Goal: Find specific page/section: Find specific page/section

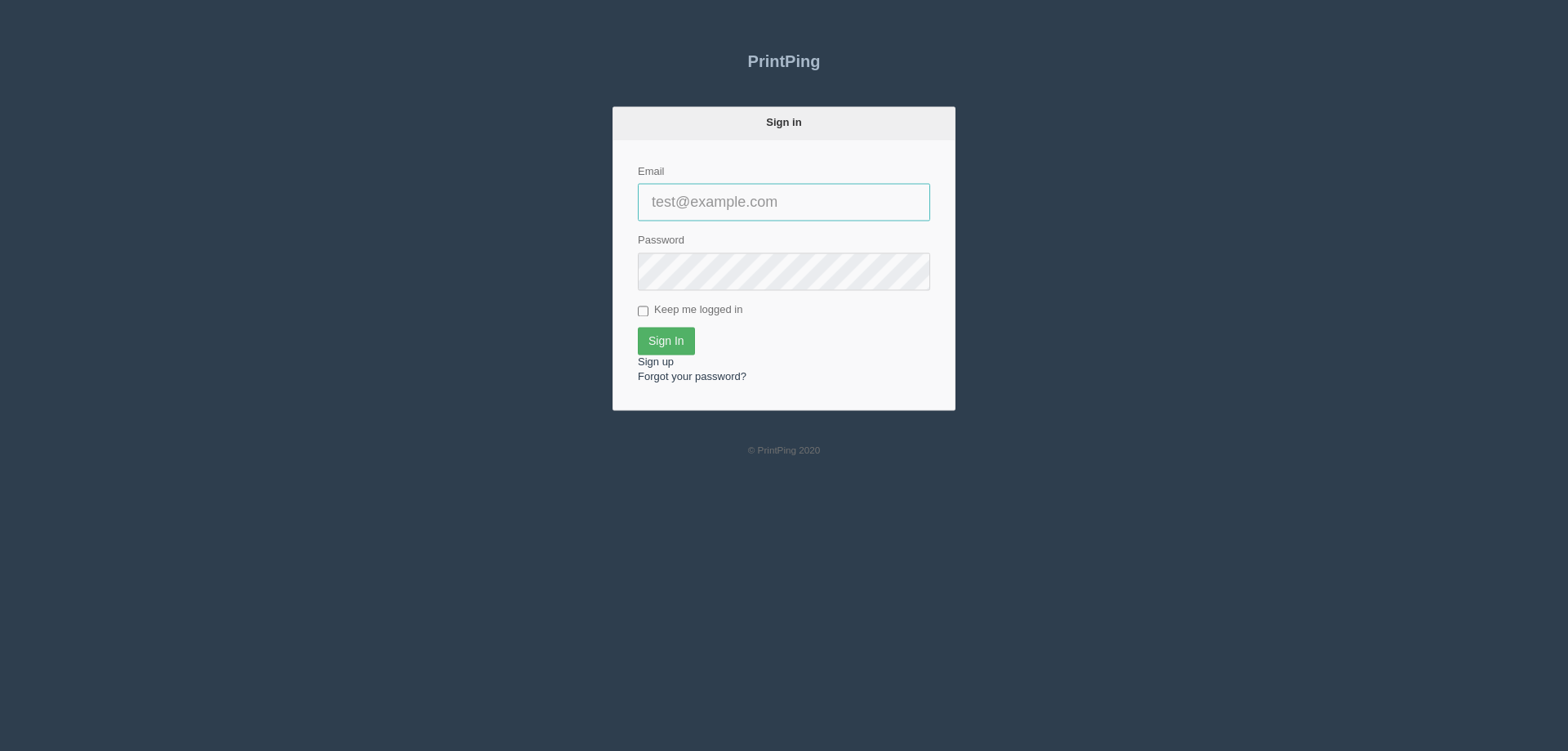
type input "[EMAIL_ADDRESS][DOMAIN_NAME]"
drag, startPoint x: 660, startPoint y: 342, endPoint x: 714, endPoint y: 345, distance: 54.1
click at [660, 342] on input "Sign In" at bounding box center [666, 340] width 58 height 27
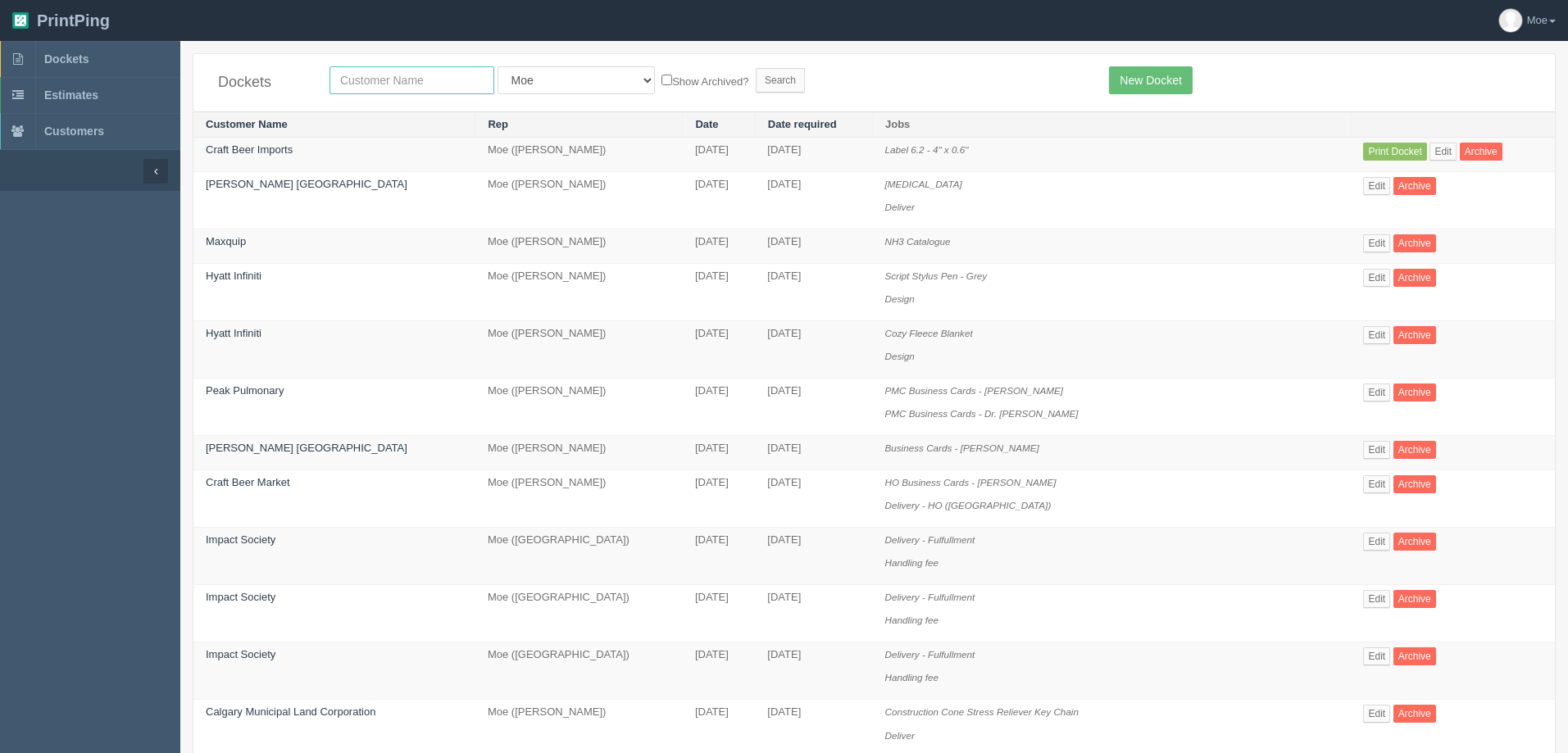
click at [471, 85] on input "text" at bounding box center [411, 80] width 164 height 28
type input "spud"
click at [755, 80] on input "Search" at bounding box center [779, 81] width 49 height 25
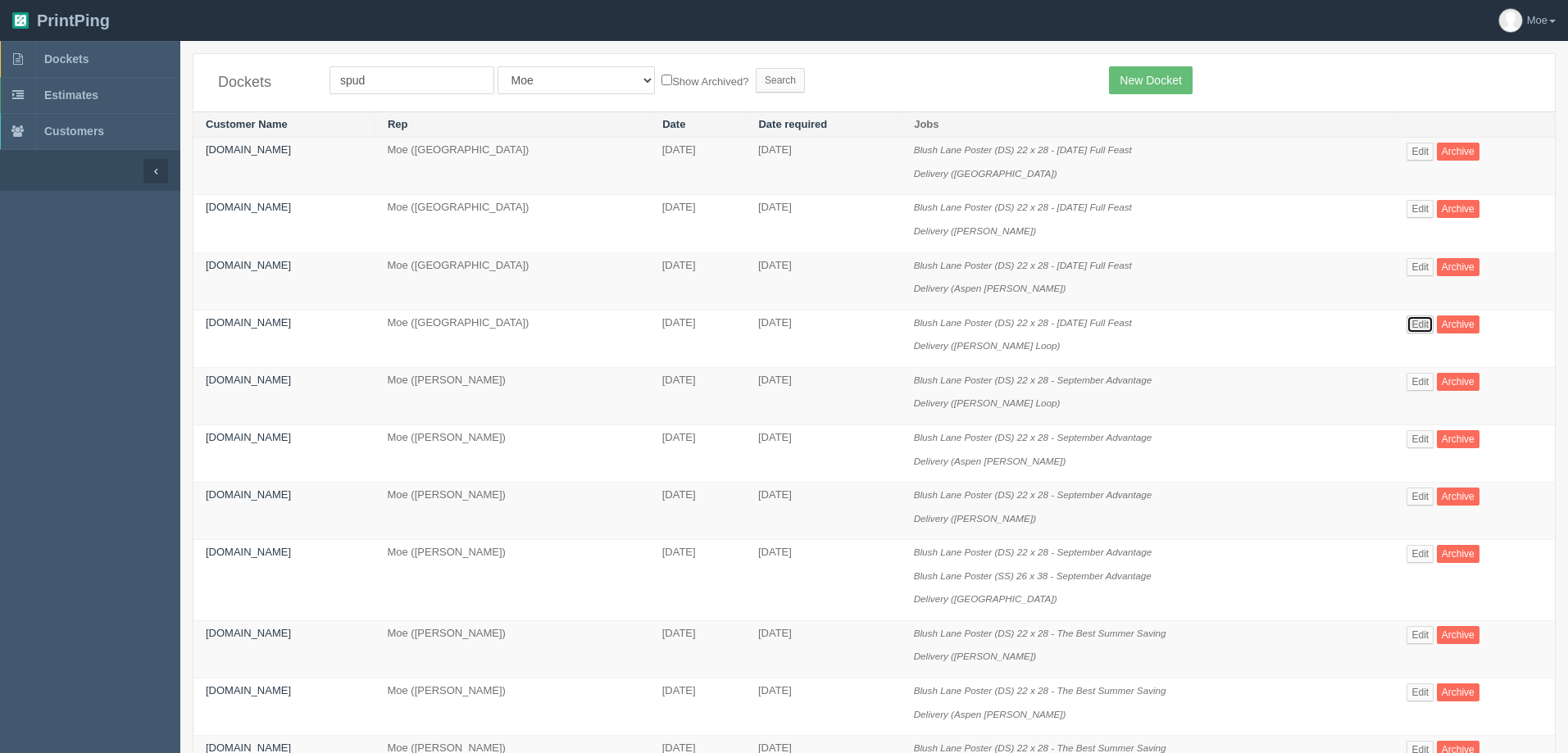
click at [1421, 322] on link "Edit" at bounding box center [1420, 324] width 27 height 18
click at [524, 87] on select "All Users [PERSON_NAME] Test 1 [PERSON_NAME] [PERSON_NAME] [PERSON_NAME] France…" at bounding box center [576, 80] width 157 height 28
select select
click at [497, 67] on select "All Users Ali Ali Test 1 Aly Amy Ankit Arif Brandon Dan France Greg Jim Mark Ma…" at bounding box center [576, 80] width 157 height 28
click at [755, 75] on input "Search" at bounding box center [779, 81] width 49 height 25
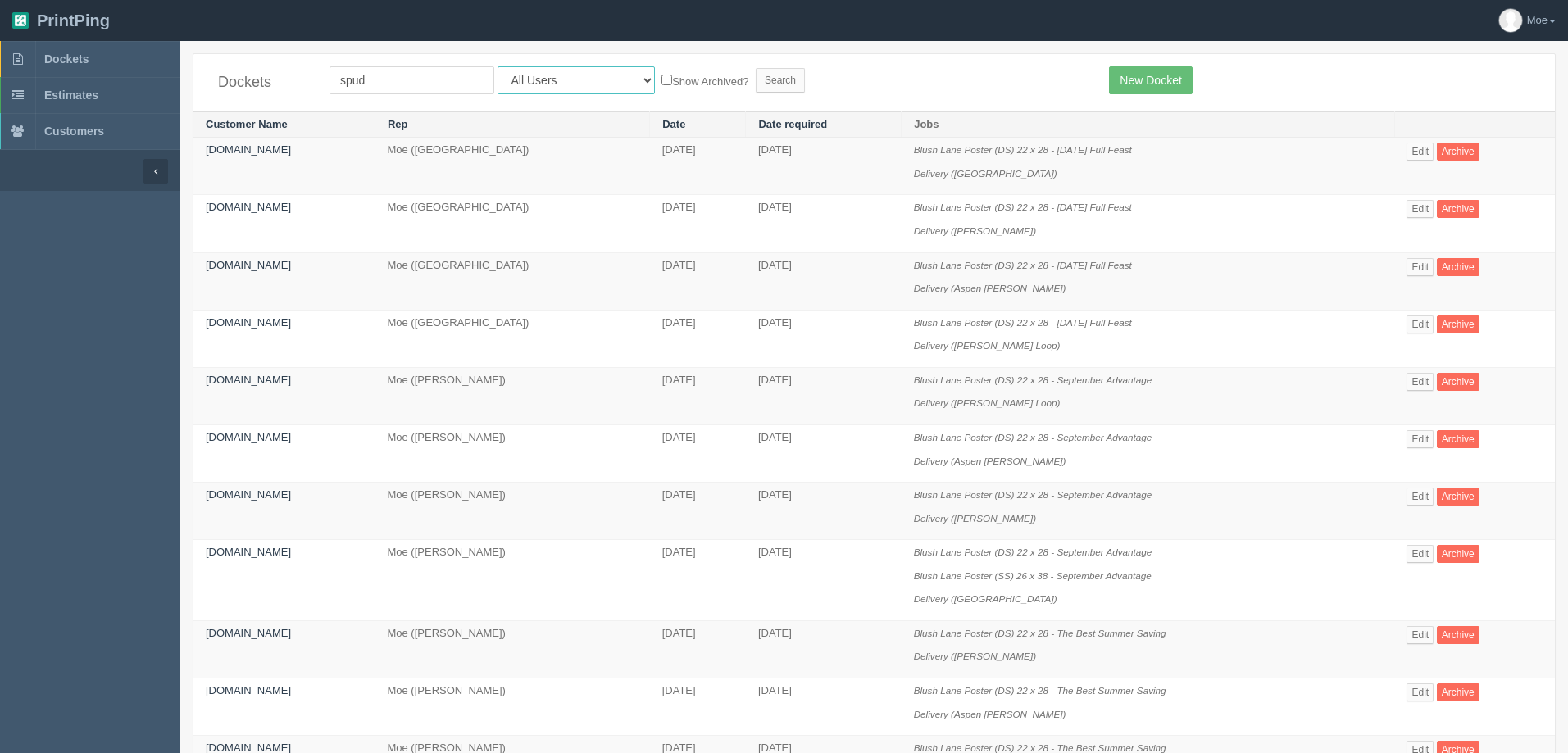
click at [546, 81] on select "All Users Ali Ali Test 1 Aly Amy Ankit Arif Brandon Dan France Greg Jim Mark Ma…" at bounding box center [576, 80] width 157 height 28
select select "14"
click at [497, 67] on select "All Users Ali Ali Test 1 Aly Amy Ankit Arif Brandon Dan France Greg Jim Mark Ma…" at bounding box center [576, 80] width 157 height 28
click at [755, 77] on input "Search" at bounding box center [779, 81] width 49 height 25
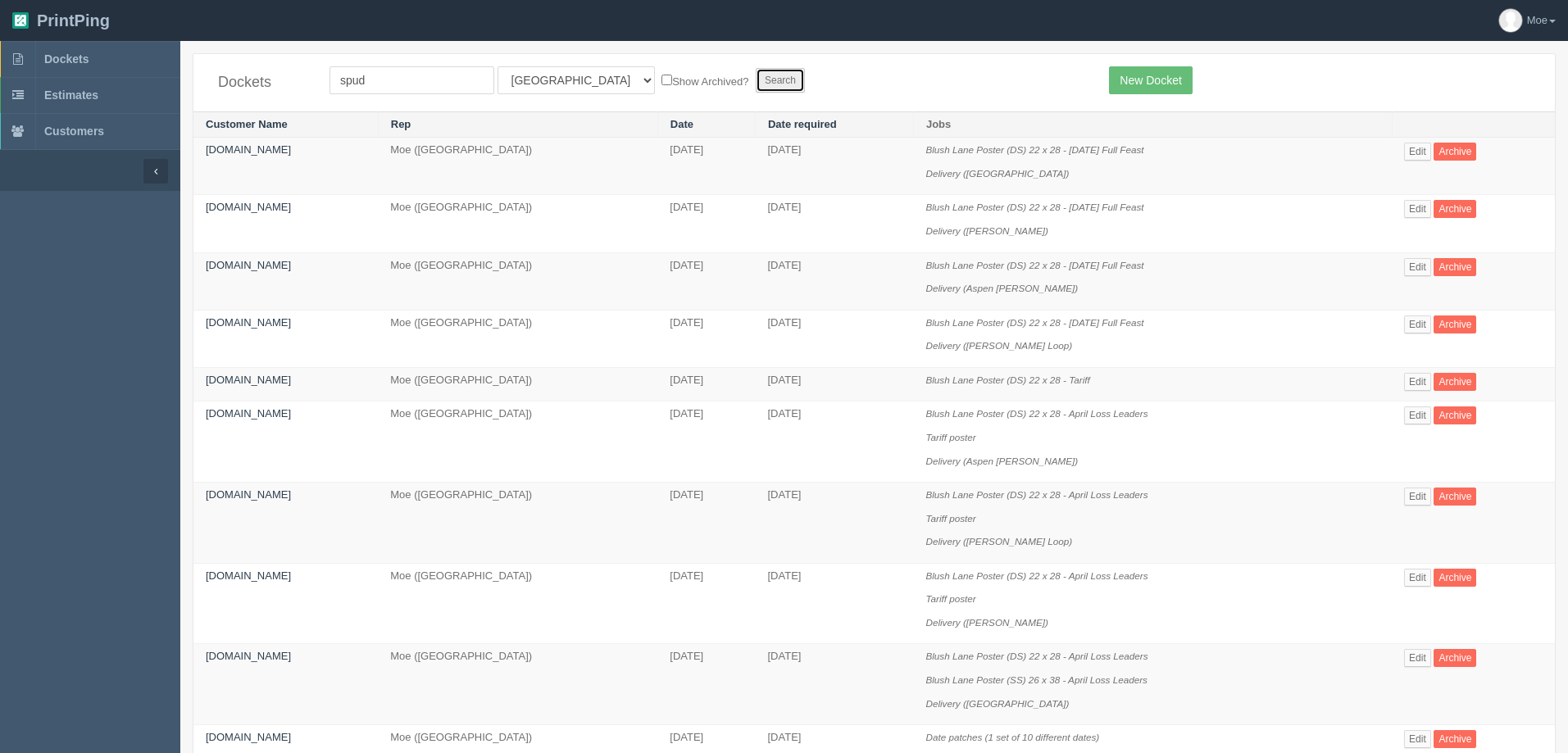
click at [755, 74] on input "Search" at bounding box center [779, 81] width 49 height 25
click at [528, 81] on select "All Users [PERSON_NAME] Test 1 [PERSON_NAME] [PERSON_NAME] [PERSON_NAME] France…" at bounding box center [576, 80] width 157 height 28
select select
click at [497, 67] on select "All Users Ali Ali Test 1 Aly Amy Ankit Arif Brandon Dan France Greg Jim Mark Ma…" at bounding box center [576, 80] width 157 height 28
drag, startPoint x: 410, startPoint y: 83, endPoint x: 97, endPoint y: 76, distance: 313.1
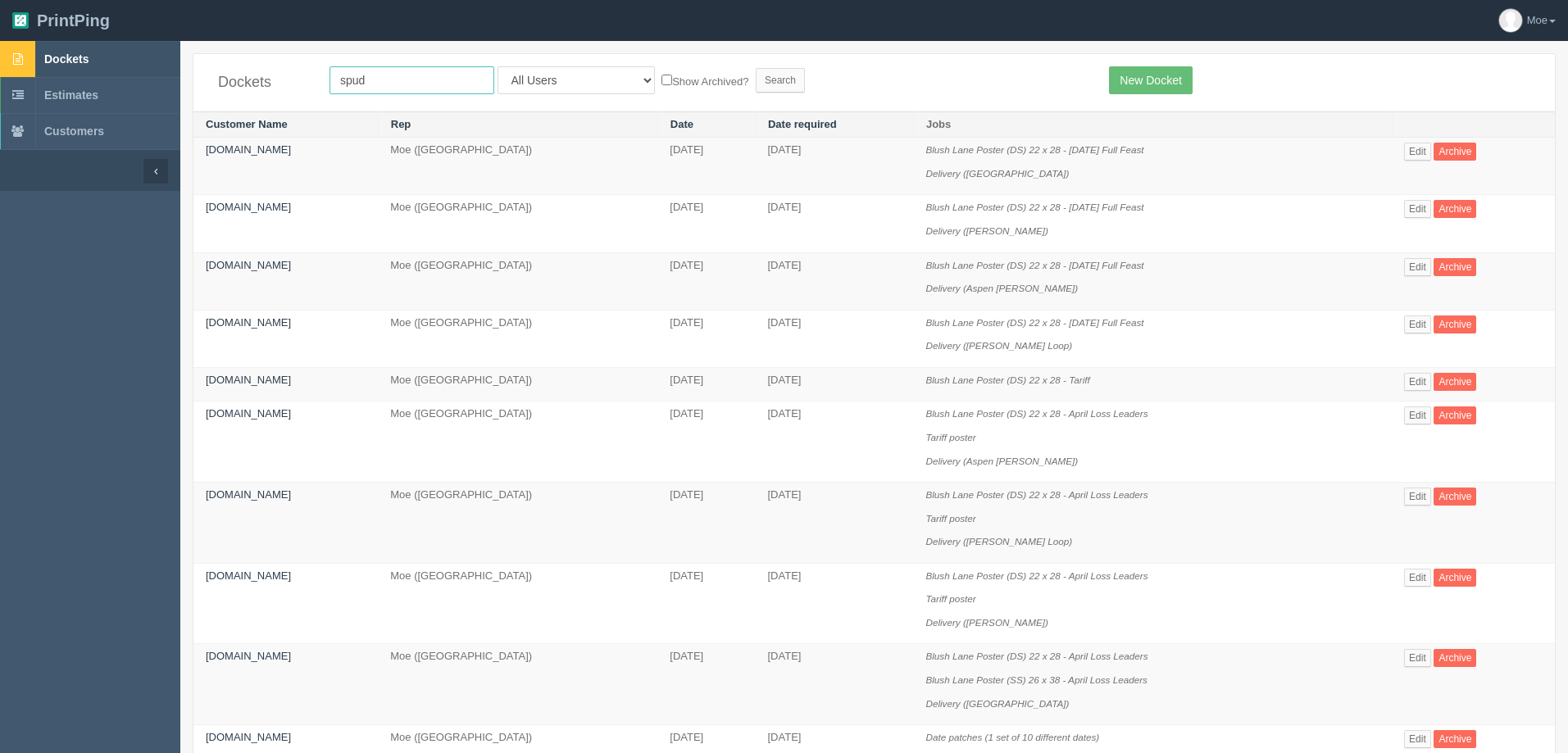
type input "blush"
click at [681, 78] on form "blush All Users Ali Ali Test 1 Aly Amy Ankit Arif Brandon Dan France Greg Jim M…" at bounding box center [707, 80] width 755 height 28
click at [755, 85] on input "Search" at bounding box center [779, 81] width 49 height 25
